Goal: Information Seeking & Learning: Learn about a topic

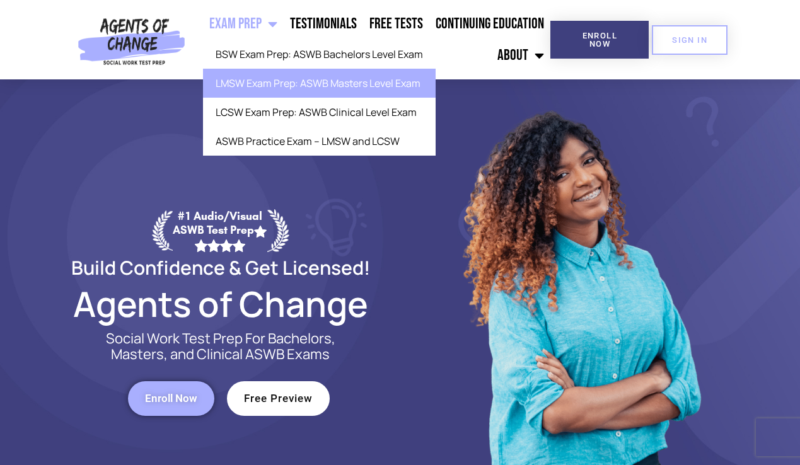
click at [283, 79] on link "LMSW Exam Prep: ASWB Masters Level Exam" at bounding box center [319, 83] width 232 height 29
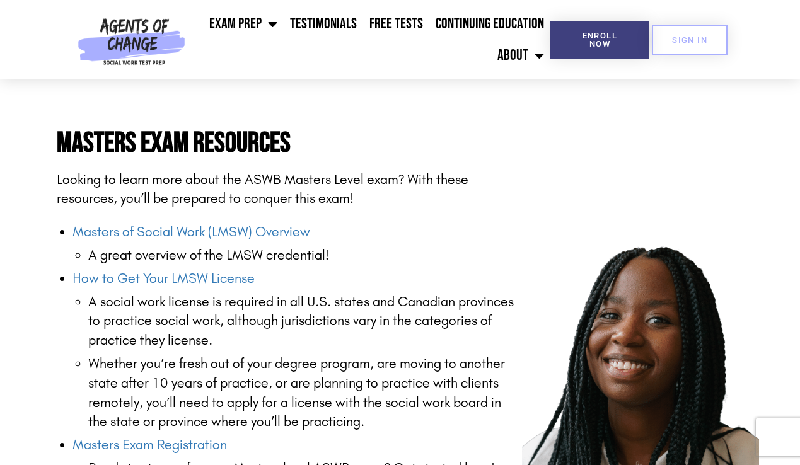
scroll to position [1323, 0]
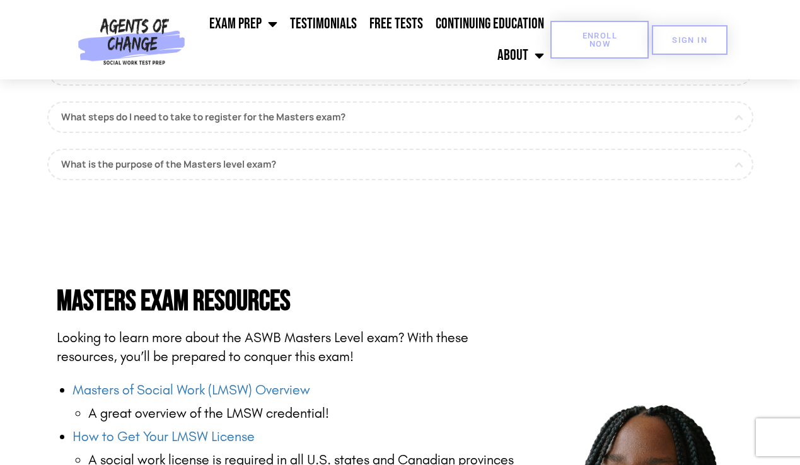
click at [622, 47] on span "Enroll Now" at bounding box center [599, 40] width 58 height 16
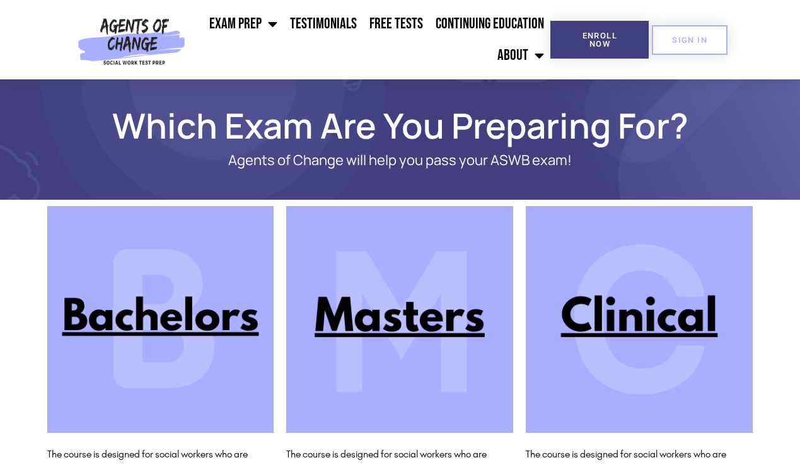
click at [418, 317] on img at bounding box center [399, 319] width 227 height 227
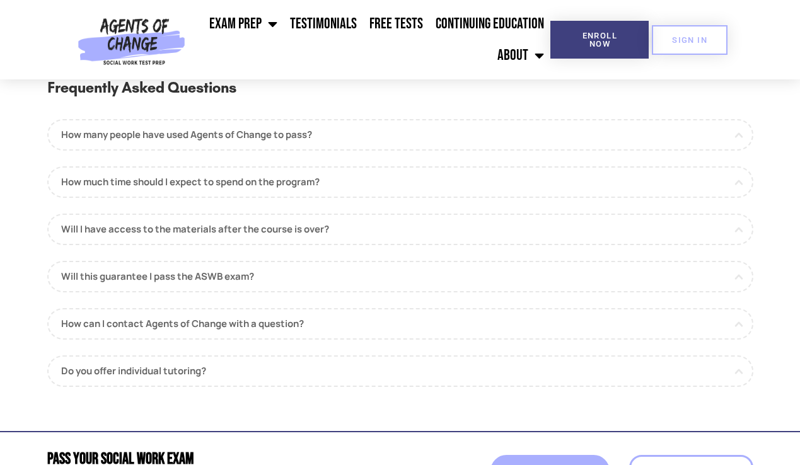
scroll to position [1386, 0]
click at [331, 374] on link "Do you offer individual tutoring?" at bounding box center [400, 372] width 706 height 32
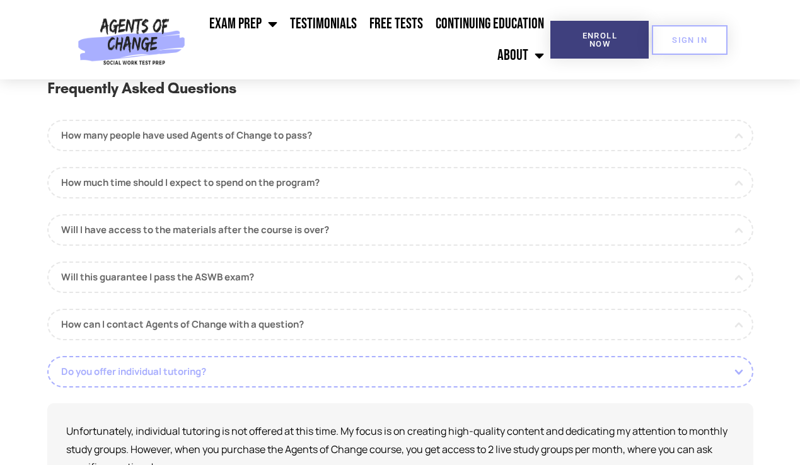
click at [331, 374] on link "Do you offer individual tutoring?" at bounding box center [400, 372] width 706 height 32
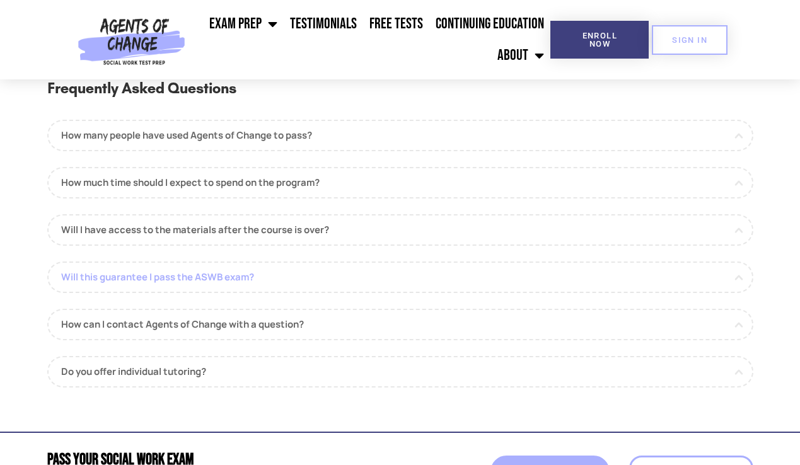
click at [323, 274] on link "Will this guarantee I pass the ASWB exam?" at bounding box center [400, 277] width 706 height 32
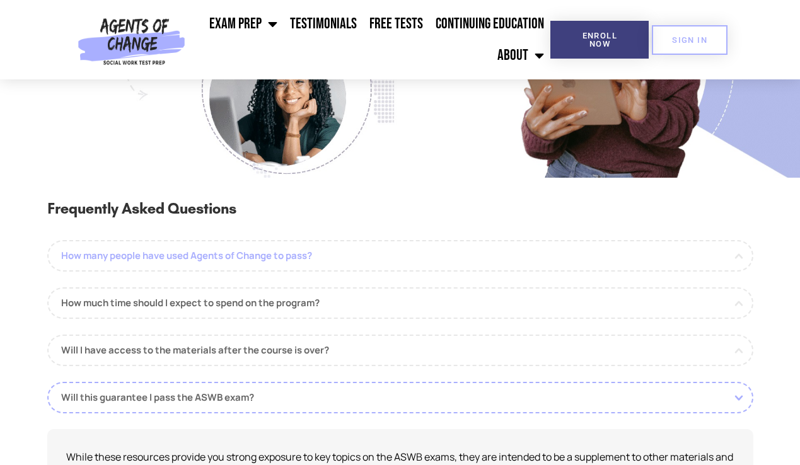
scroll to position [1260, 0]
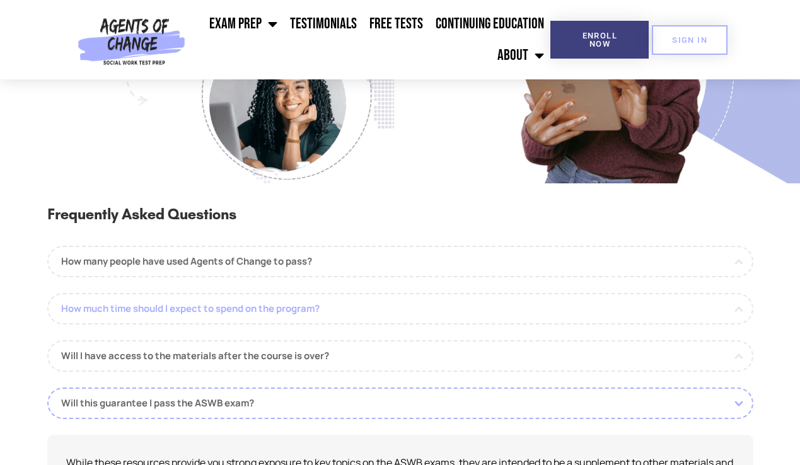
click at [362, 304] on link "How much time should I expect to spend on the program?" at bounding box center [400, 309] width 706 height 32
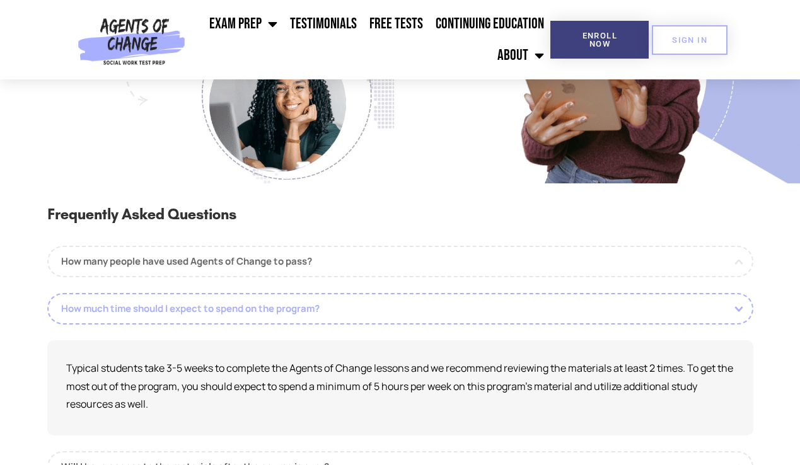
click at [360, 309] on link "How much time should I expect to spend on the program?" at bounding box center [400, 309] width 706 height 32
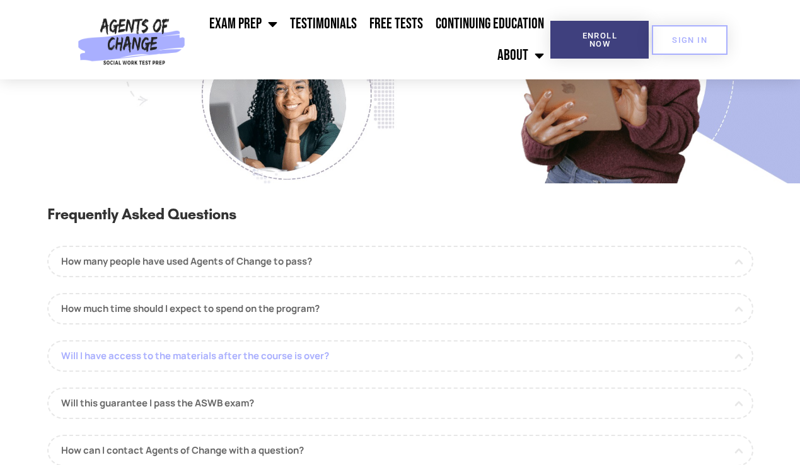
click at [361, 361] on link "Will I have access to the materials after the course is over?" at bounding box center [400, 356] width 706 height 32
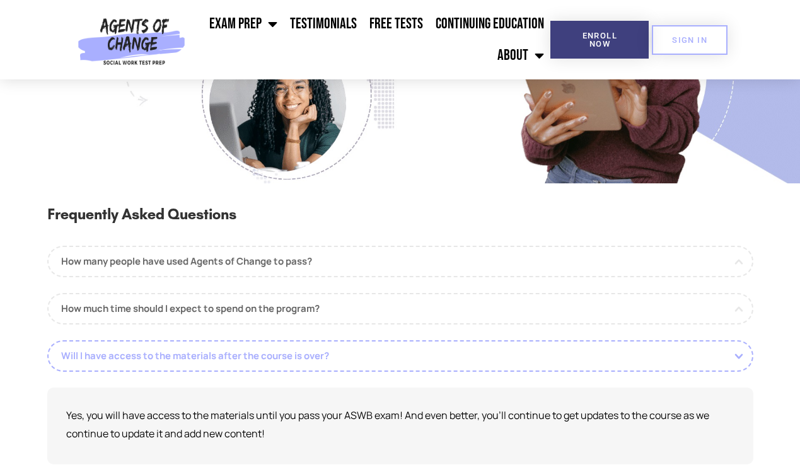
click at [363, 357] on link "Will I have access to the materials after the course is over?" at bounding box center [400, 356] width 706 height 32
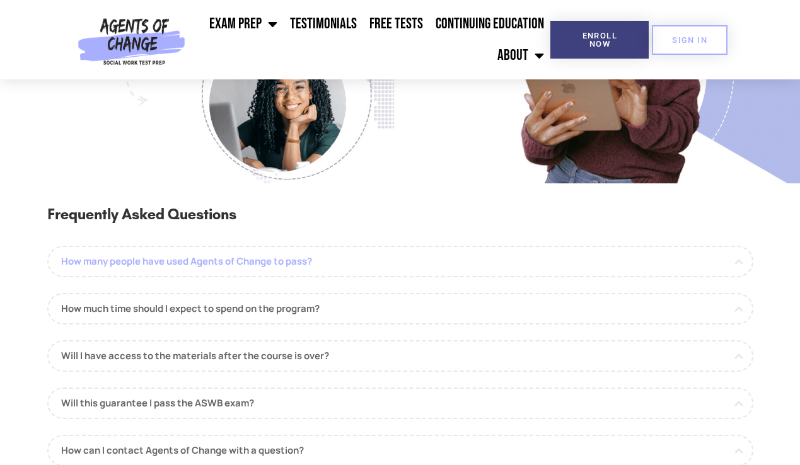
click at [352, 265] on link "How many people have used Agents of Change to pass?" at bounding box center [400, 262] width 706 height 32
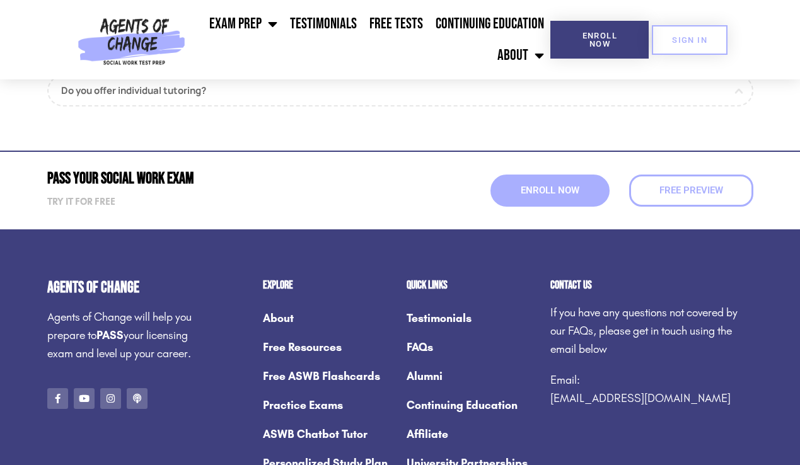
scroll to position [1764, 0]
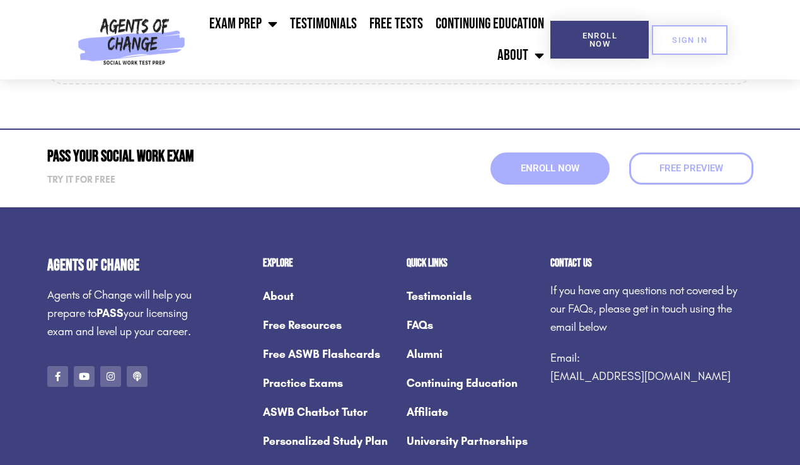
drag, startPoint x: 342, startPoint y: 345, endPoint x: 298, endPoint y: 357, distance: 45.7
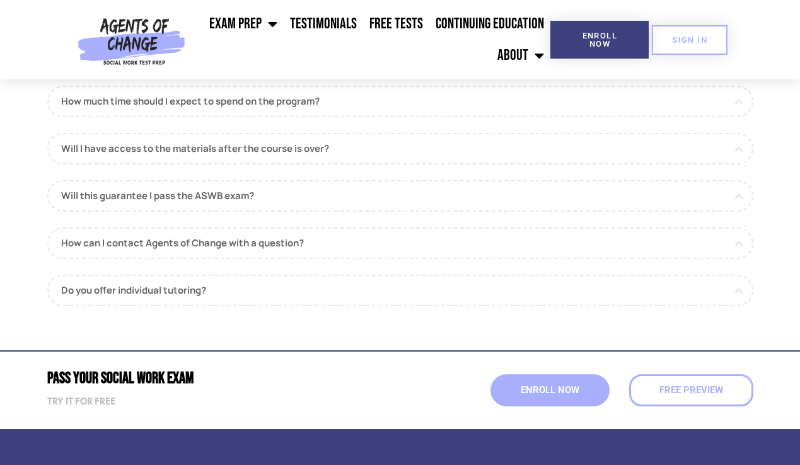
scroll to position [1890, 0]
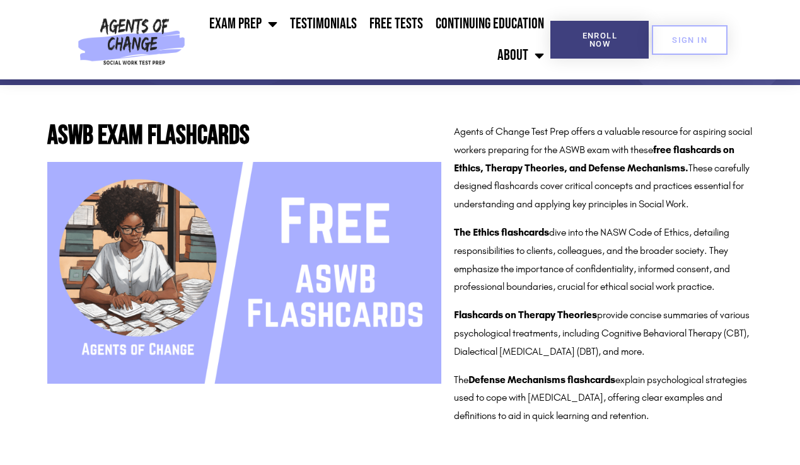
scroll to position [252, 0]
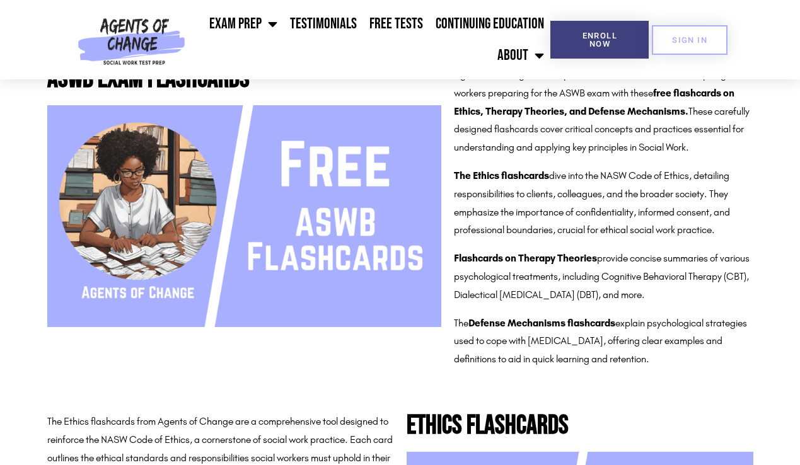
click at [214, 214] on img at bounding box center [244, 216] width 394 height 222
click at [593, 41] on span "Enroll Now" at bounding box center [599, 40] width 58 height 16
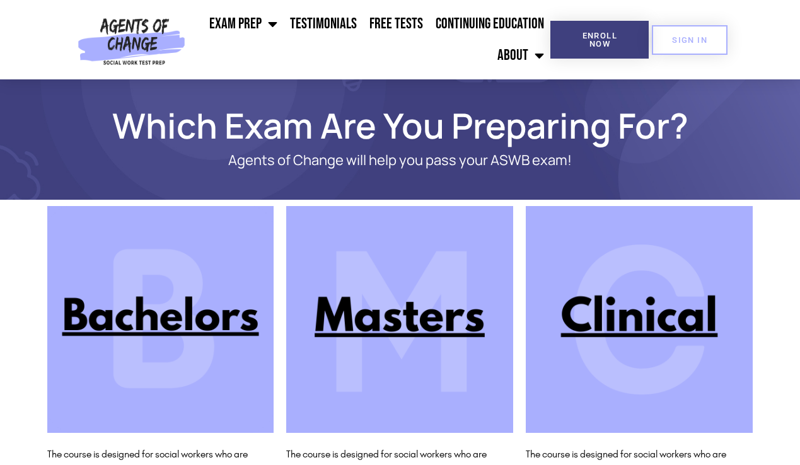
click at [440, 236] on img at bounding box center [399, 319] width 227 height 227
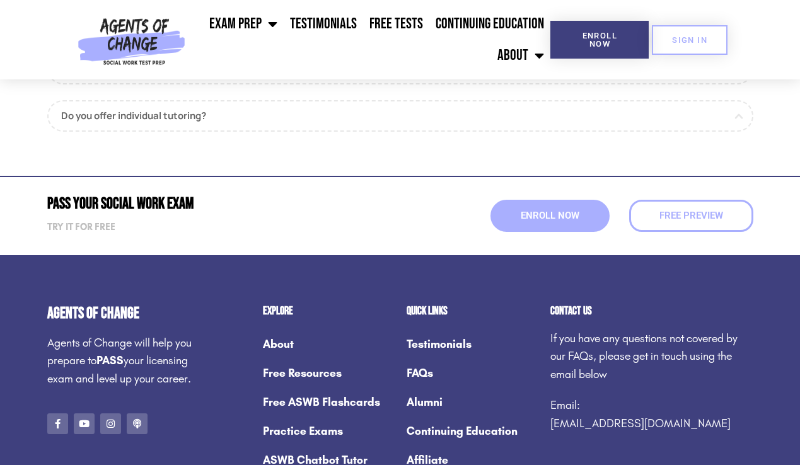
scroll to position [1764, 0]
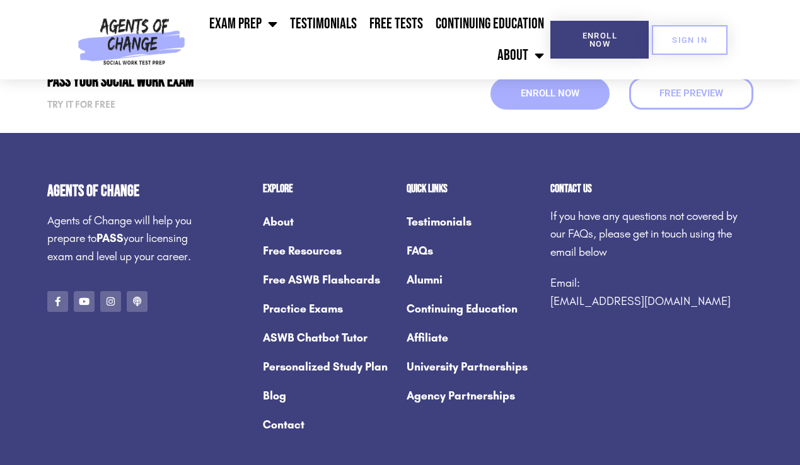
click at [352, 366] on link "Personalized Study Plan" at bounding box center [328, 366] width 131 height 29
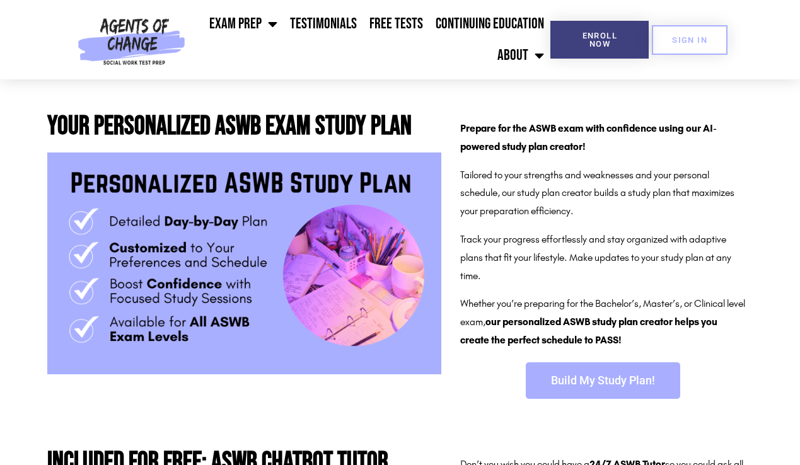
scroll to position [252, 0]
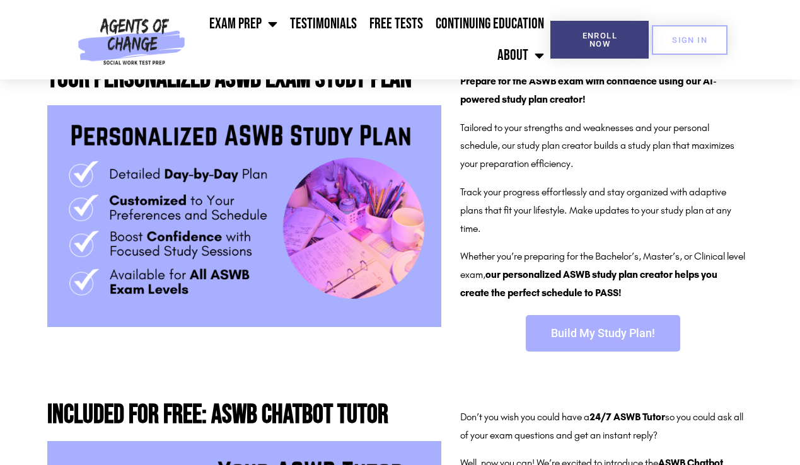
click at [646, 333] on span "Build My Study Plan!" at bounding box center [603, 333] width 104 height 11
